Goal: Task Accomplishment & Management: Use online tool/utility

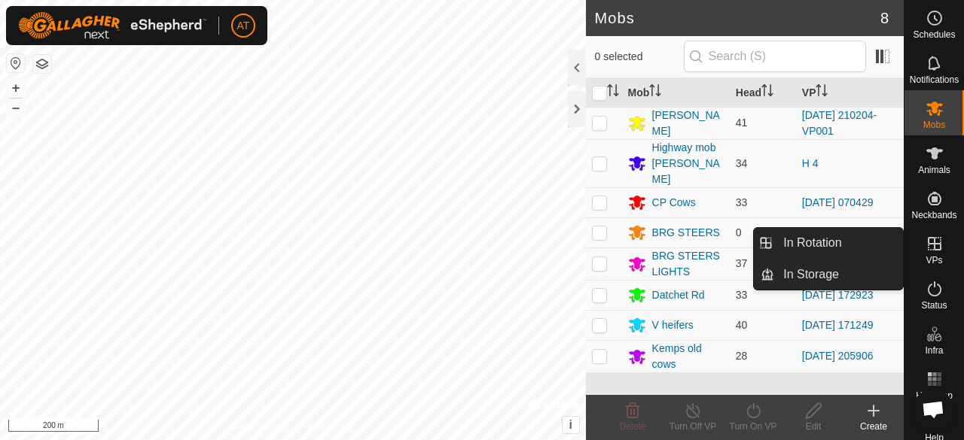
click at [925, 260] on span "VPs" at bounding box center [933, 260] width 17 height 9
click at [921, 255] on es-virtualpaddocks-svg-icon at bounding box center [934, 244] width 27 height 24
click at [929, 254] on es-virtualpaddocks-svg-icon at bounding box center [934, 244] width 27 height 24
click at [873, 253] on link "In Rotation" at bounding box center [838, 243] width 129 height 30
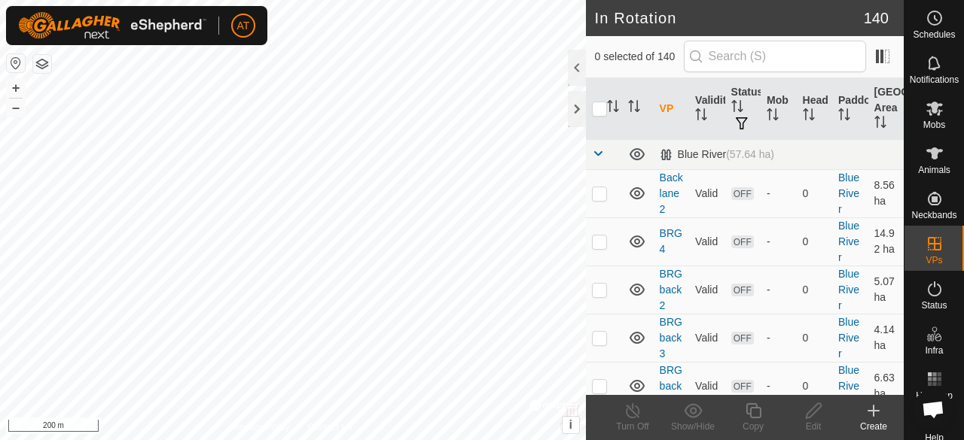
click at [885, 410] on create-svg-icon at bounding box center [873, 411] width 60 height 18
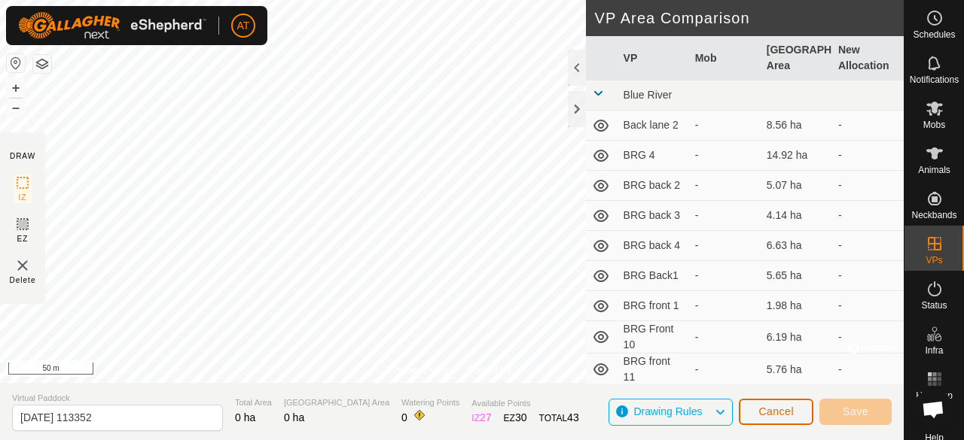
click at [797, 406] on button "Cancel" at bounding box center [776, 412] width 75 height 26
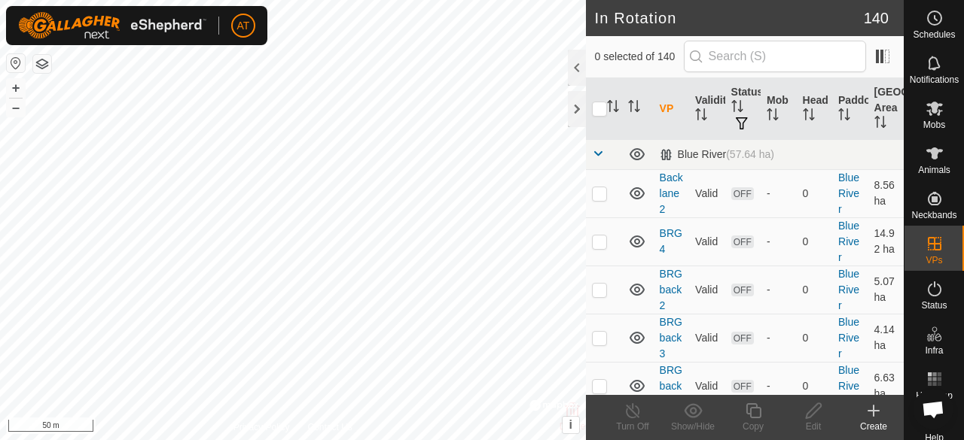
click at [881, 420] on div "Create" at bounding box center [873, 427] width 60 height 14
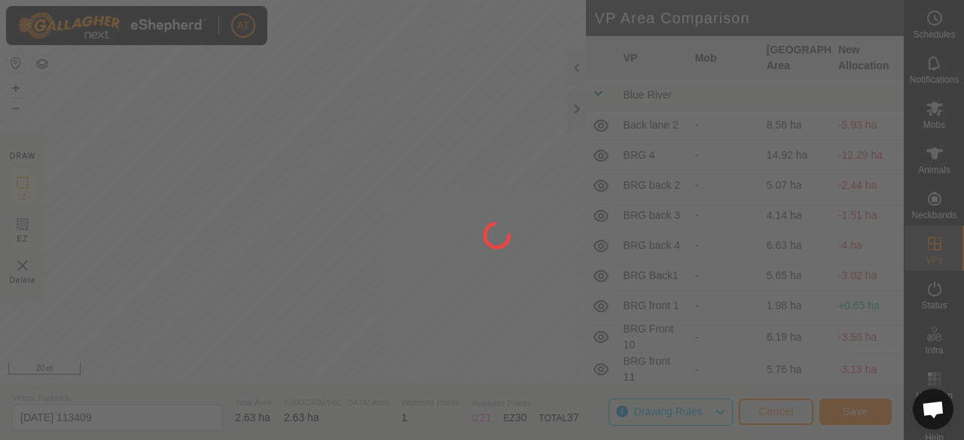
click at [382, 151] on div "AT Schedules Notifications Mobs Animals Neckbands VPs Status Infra Heatmap Help…" at bounding box center [482, 220] width 964 height 440
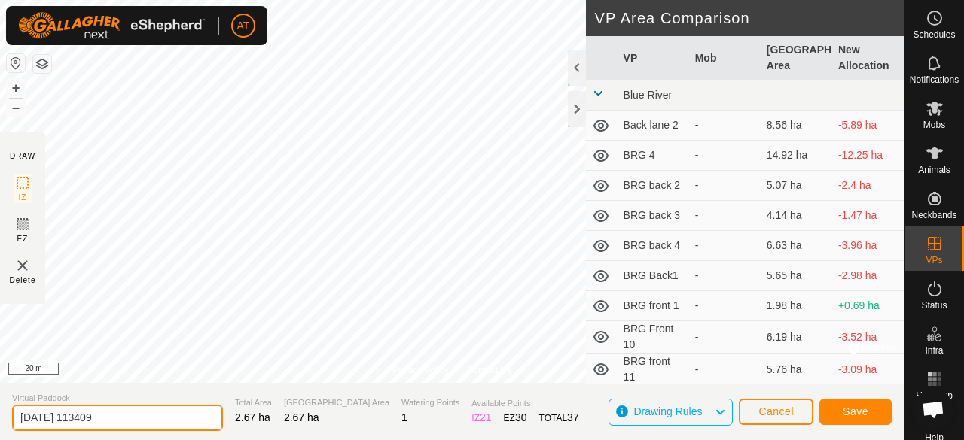
click at [190, 421] on input "2025-10-12 113409" at bounding box center [117, 418] width 211 height 26
type input "2"
type input "LW3 P6"
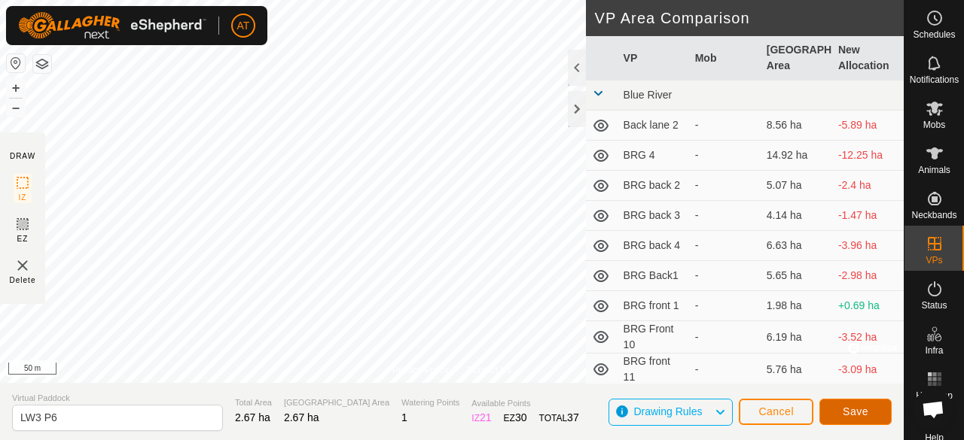
click at [864, 413] on span "Save" at bounding box center [855, 412] width 26 height 12
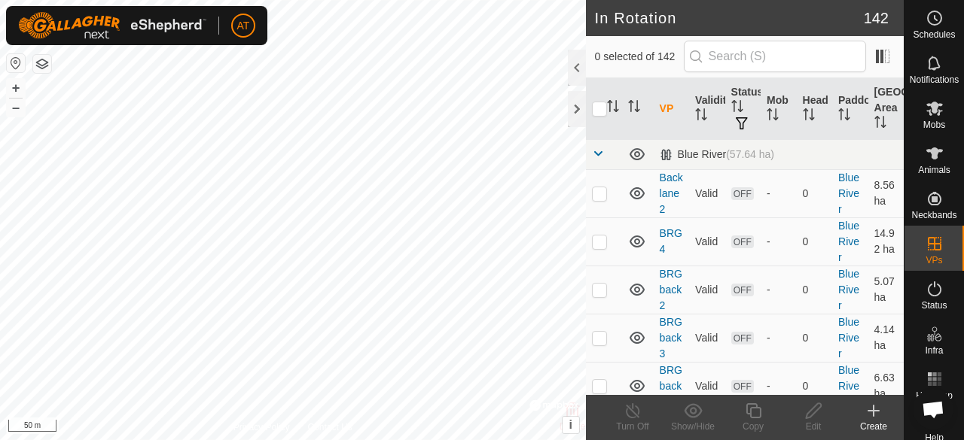
click at [864, 413] on icon at bounding box center [873, 411] width 18 height 18
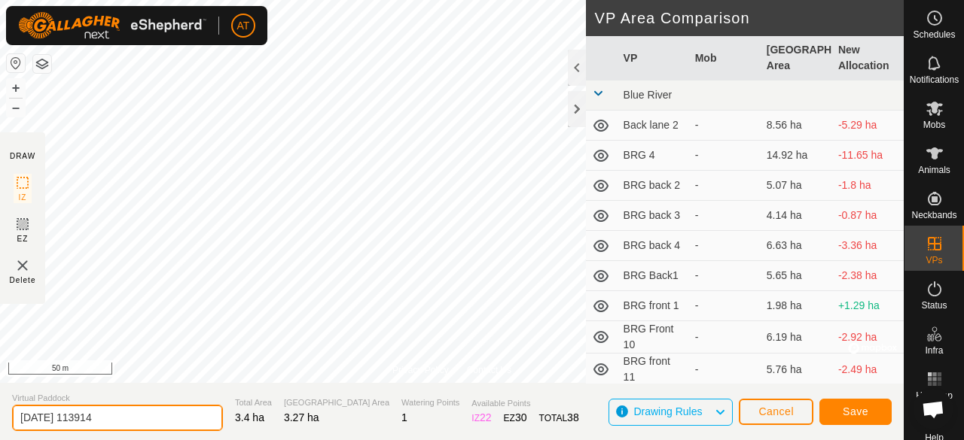
click at [190, 419] on input "2025-10-12 113914" at bounding box center [117, 418] width 211 height 26
type input "2"
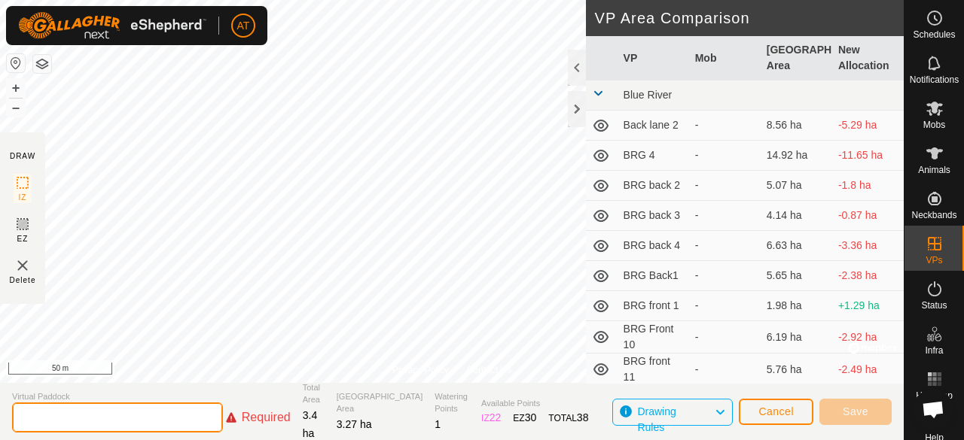
type input "P"
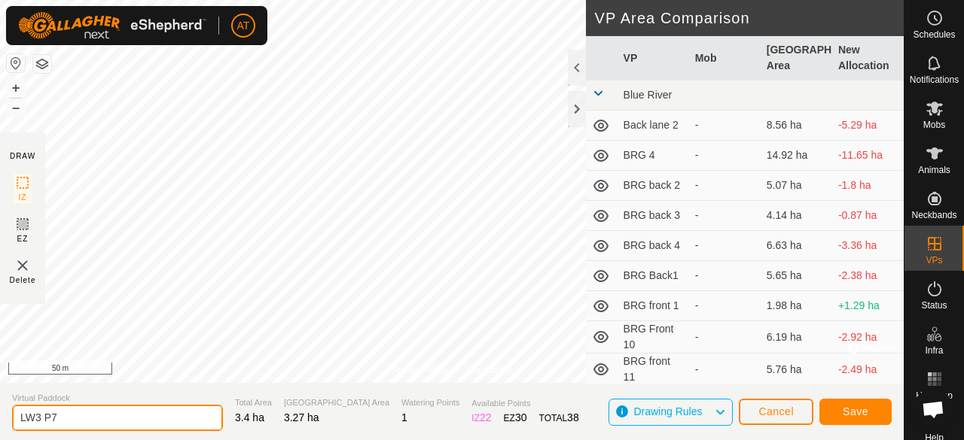
type input "LW3 P7"
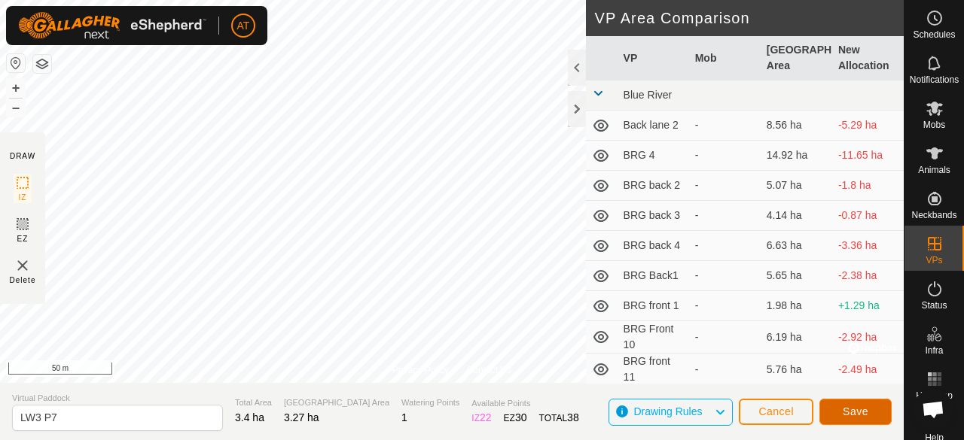
click at [841, 409] on button "Save" at bounding box center [855, 412] width 72 height 26
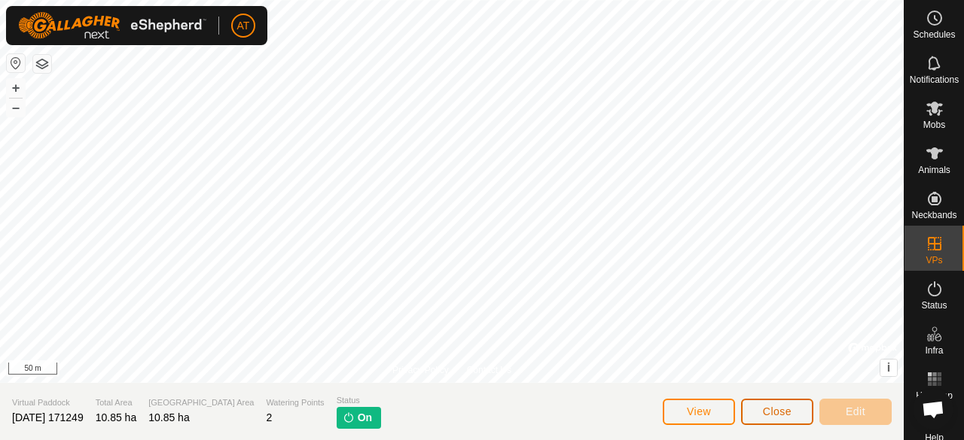
click at [793, 421] on button "Close" at bounding box center [777, 412] width 72 height 26
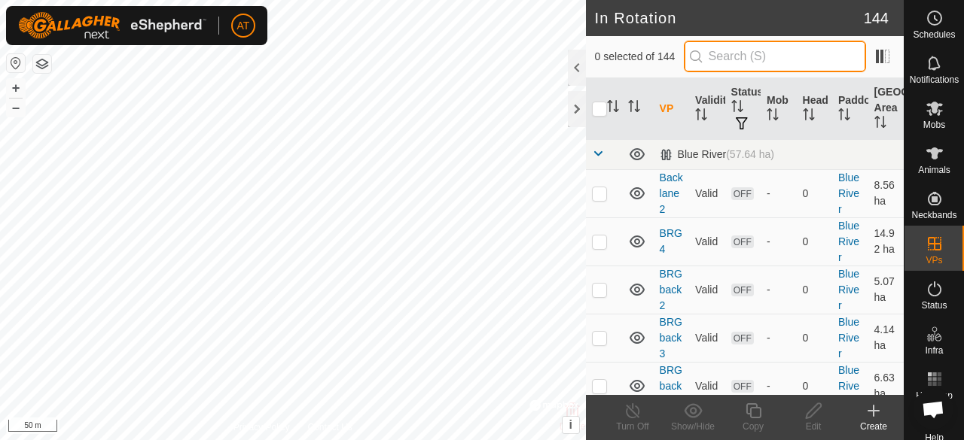
click at [729, 68] on input "text" at bounding box center [775, 57] width 182 height 32
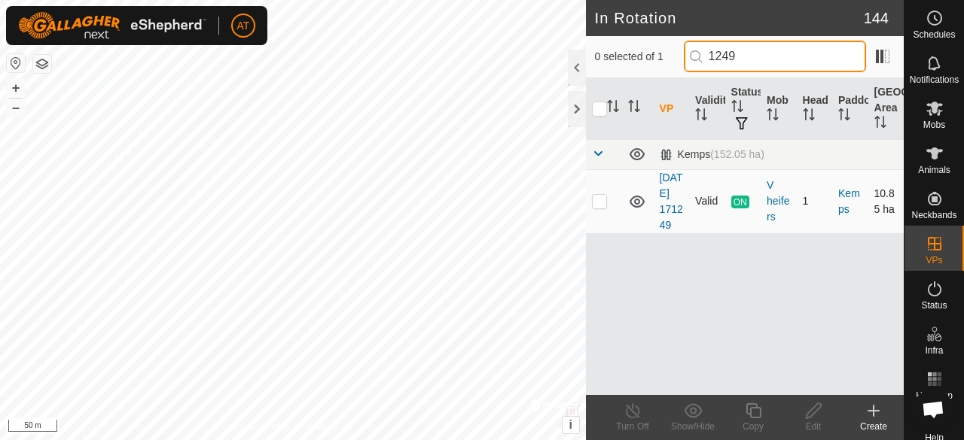
type input "1249"
click at [596, 207] on p-checkbox at bounding box center [599, 201] width 15 height 12
checkbox input "true"
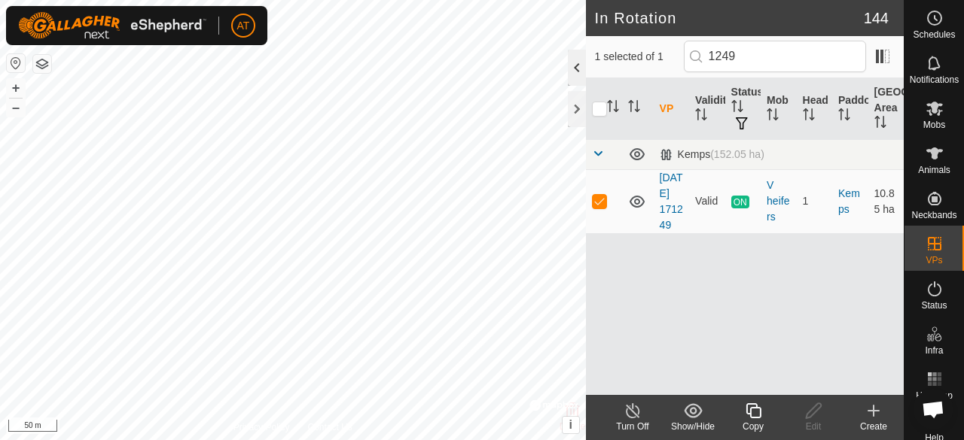
drag, startPoint x: 655, startPoint y: 133, endPoint x: 568, endPoint y: 61, distance: 112.8
click at [586, 61] on div "In Rotation 144 1 selected of 1 1249 VP Validity Status Mob Head Paddock Grazin…" at bounding box center [745, 220] width 318 height 440
click at [579, 79] on div at bounding box center [577, 68] width 18 height 36
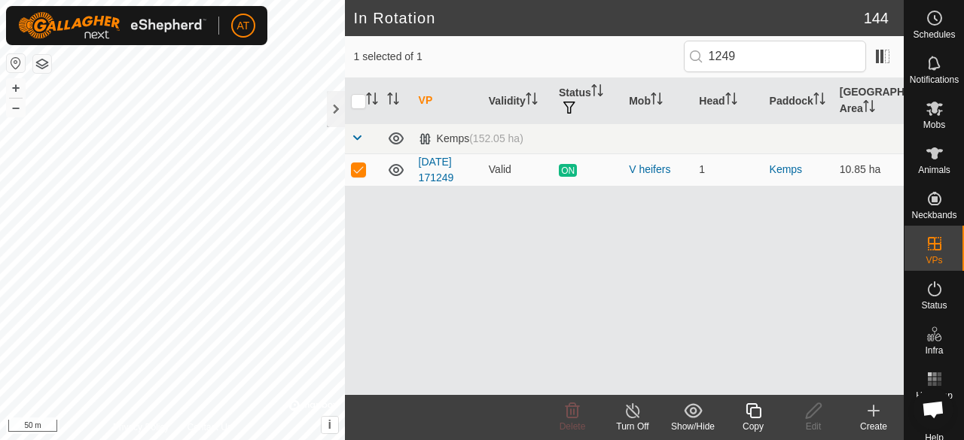
click at [579, 79] on tr "VP Validity Status Mob Head Paddock [GEOGRAPHIC_DATA] Area" at bounding box center [624, 101] width 559 height 46
click at [647, 415] on turn-off-svg-icon at bounding box center [632, 411] width 60 height 18
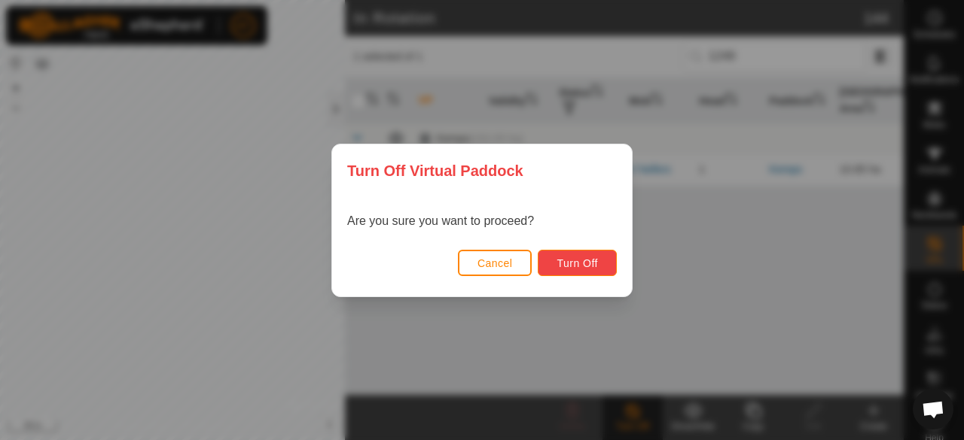
click at [587, 255] on button "Turn Off" at bounding box center [577, 263] width 79 height 26
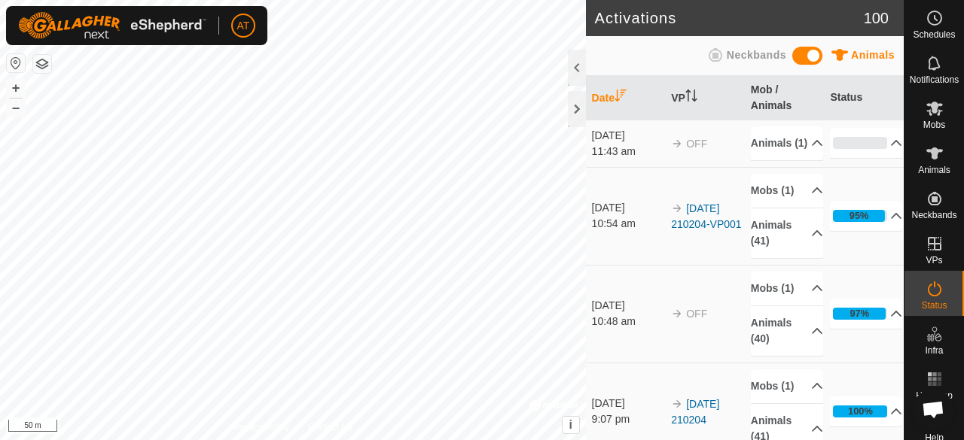
click at [630, 210] on td "[DATE] 10:54 am" at bounding box center [626, 216] width 80 height 98
